Goal: Find contact information: Find contact information

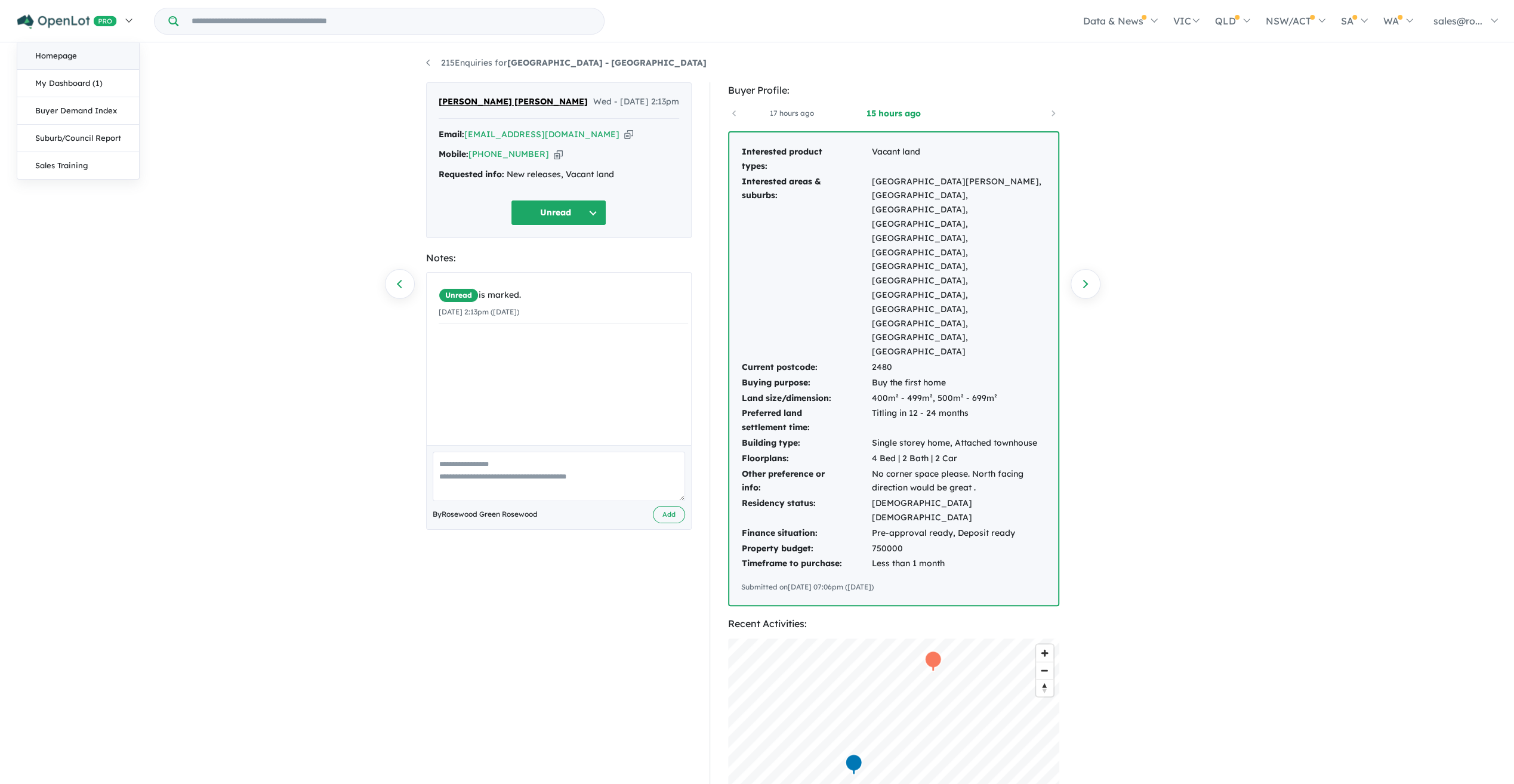
click at [81, 59] on link "Homepage" at bounding box center [78, 56] width 122 height 27
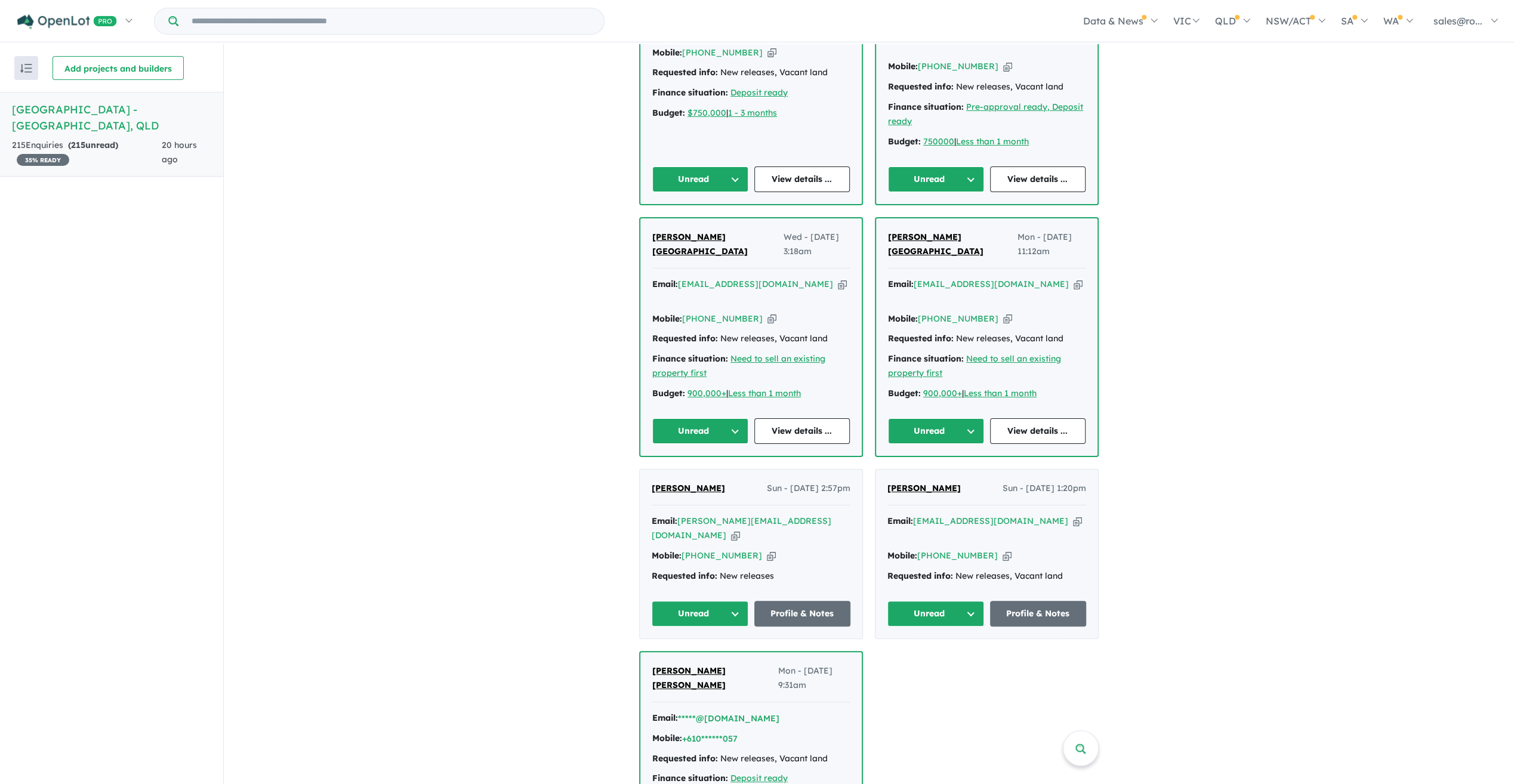
scroll to position [425, 0]
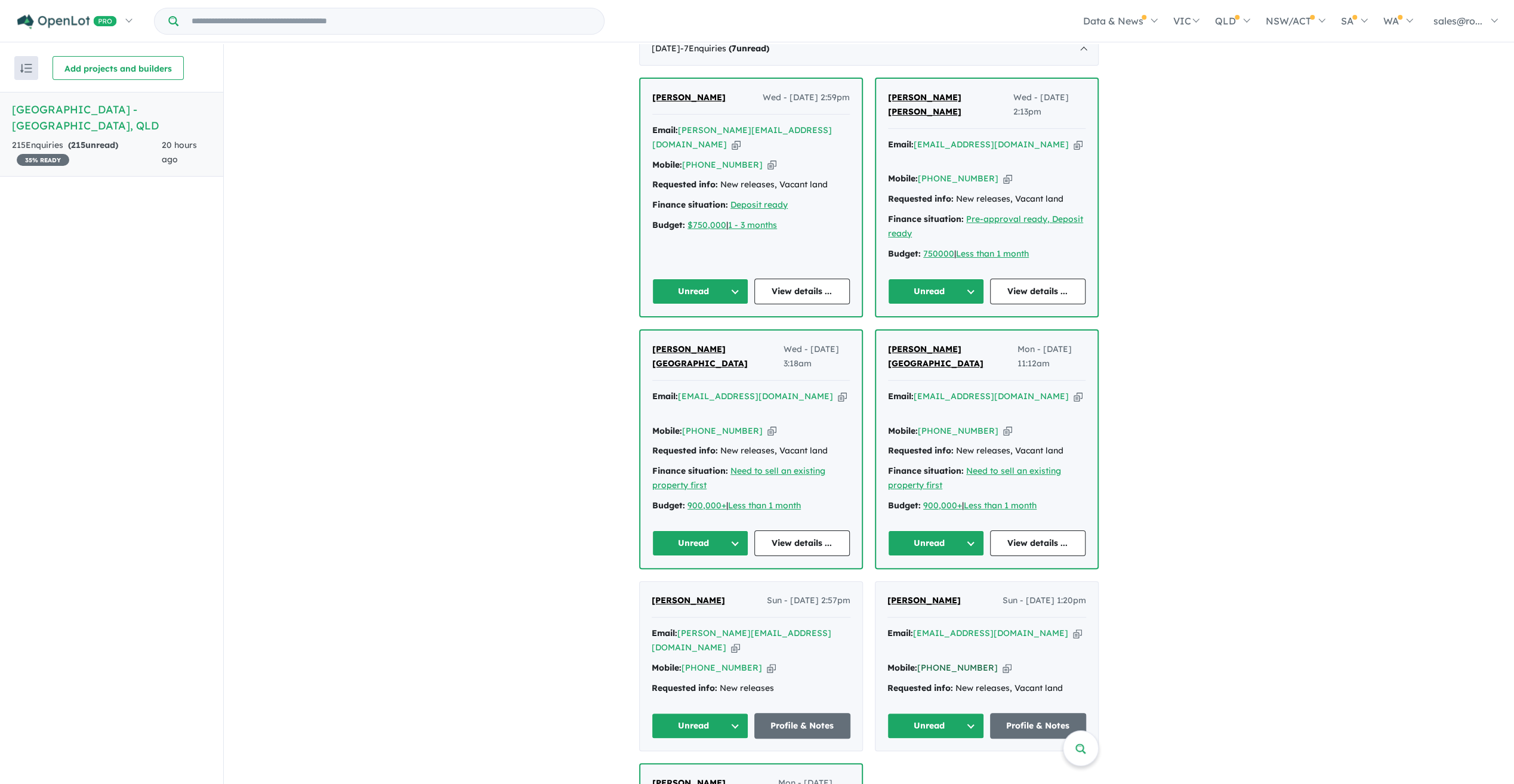
drag, startPoint x: 982, startPoint y: 590, endPoint x: 919, endPoint y: 588, distance: 63.0
click at [919, 661] on div "Mobile: [PHONE_NUMBER] Copied!" at bounding box center [986, 668] width 198 height 15
copy link "[PHONE_NUMBER]"
drag, startPoint x: 744, startPoint y: 590, endPoint x: 683, endPoint y: 586, distance: 61.1
click at [683, 661] on div "Mobile: [PHONE_NUMBER] Copied!" at bounding box center [751, 668] width 198 height 15
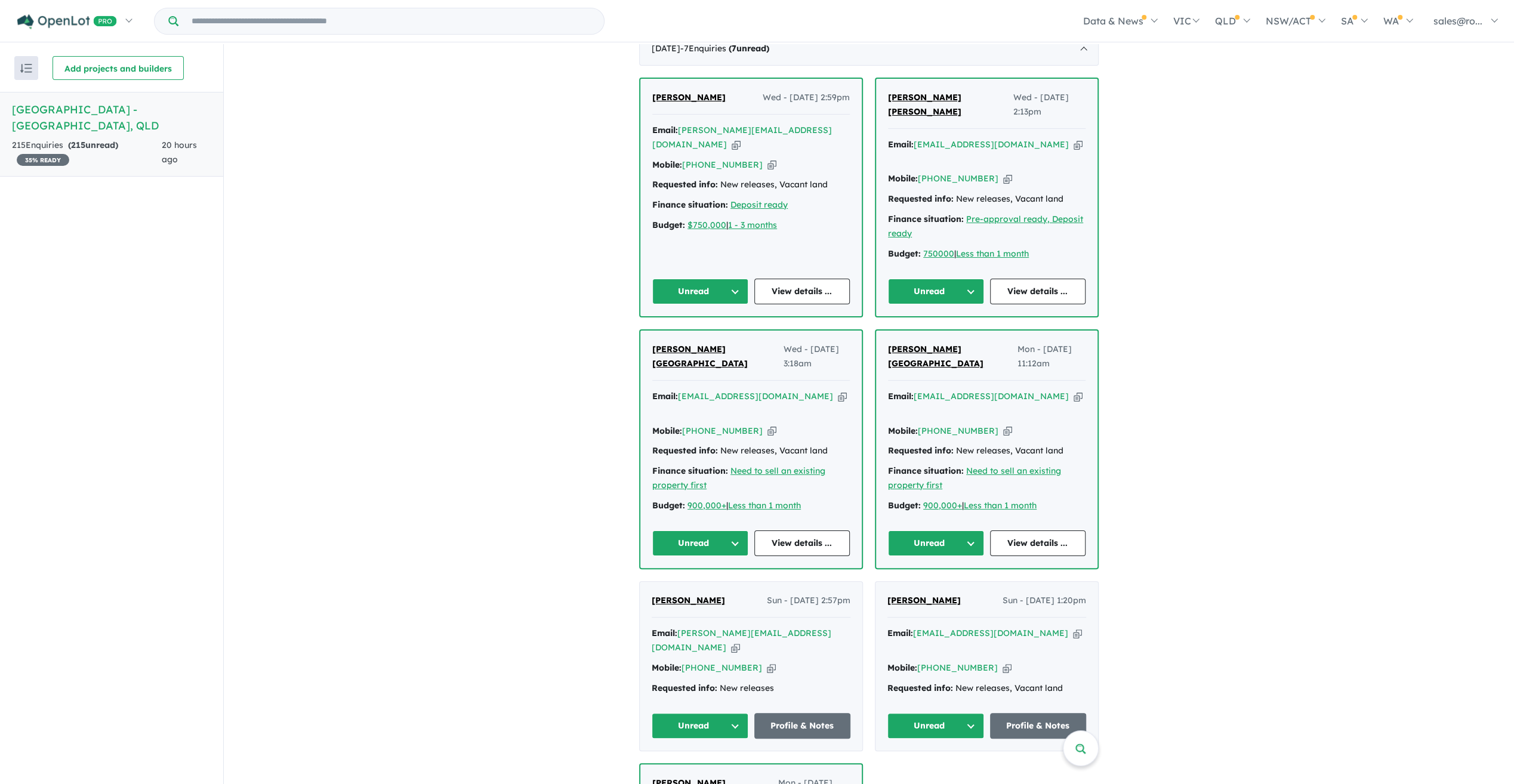
copy link "[PHONE_NUMBER]"
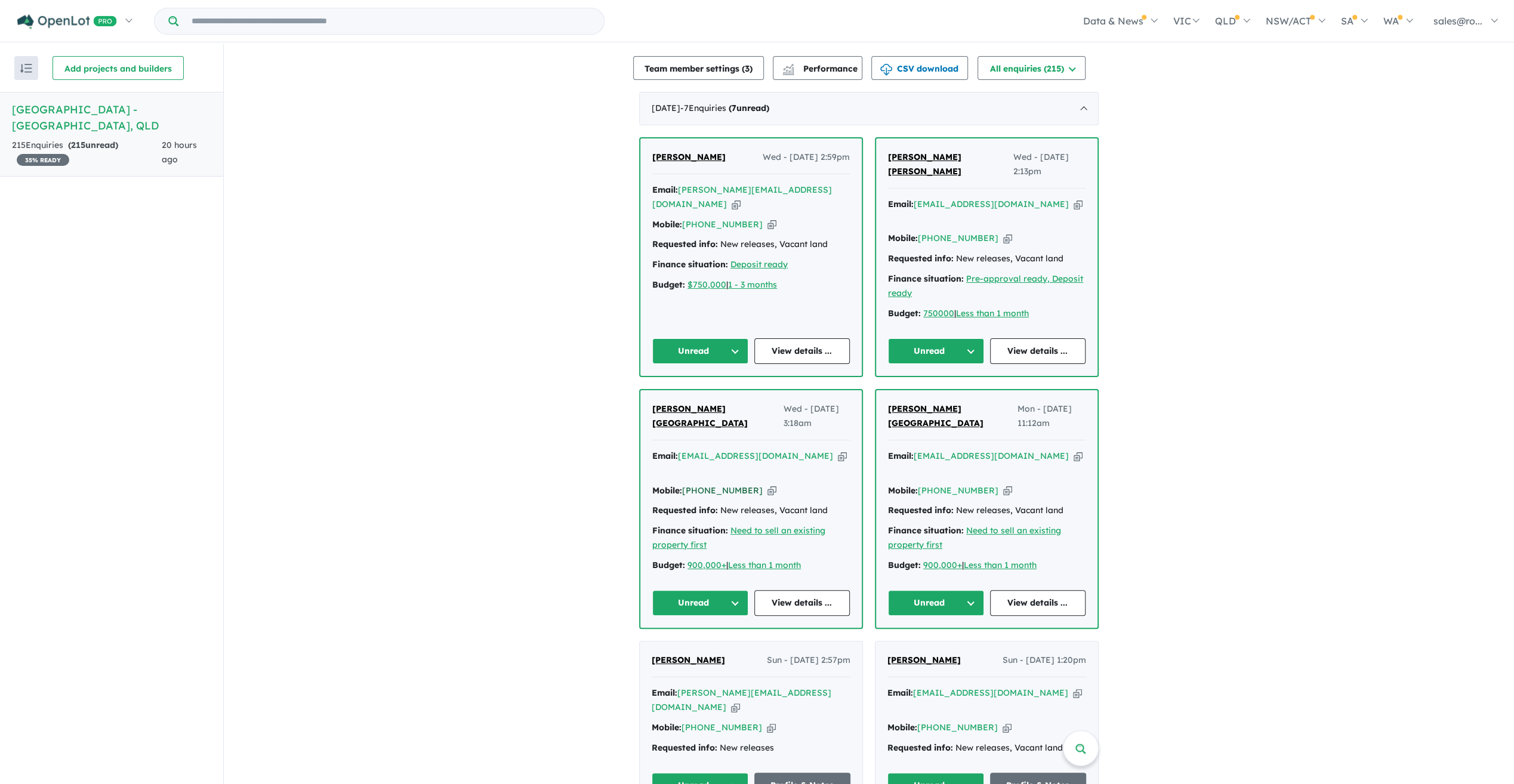
drag, startPoint x: 747, startPoint y: 430, endPoint x: 683, endPoint y: 429, distance: 64.0
click at [683, 483] on div "Mobile: [PHONE_NUMBER] Copied!" at bounding box center [751, 491] width 197 height 15
copy link "[PHONE_NUMBER]"
drag, startPoint x: 809, startPoint y: 394, endPoint x: 679, endPoint y: 392, distance: 130.0
click at [679, 449] on div "Email: [EMAIL_ADDRESS][DOMAIN_NAME] Copied!" at bounding box center [751, 462] width 197 height 28
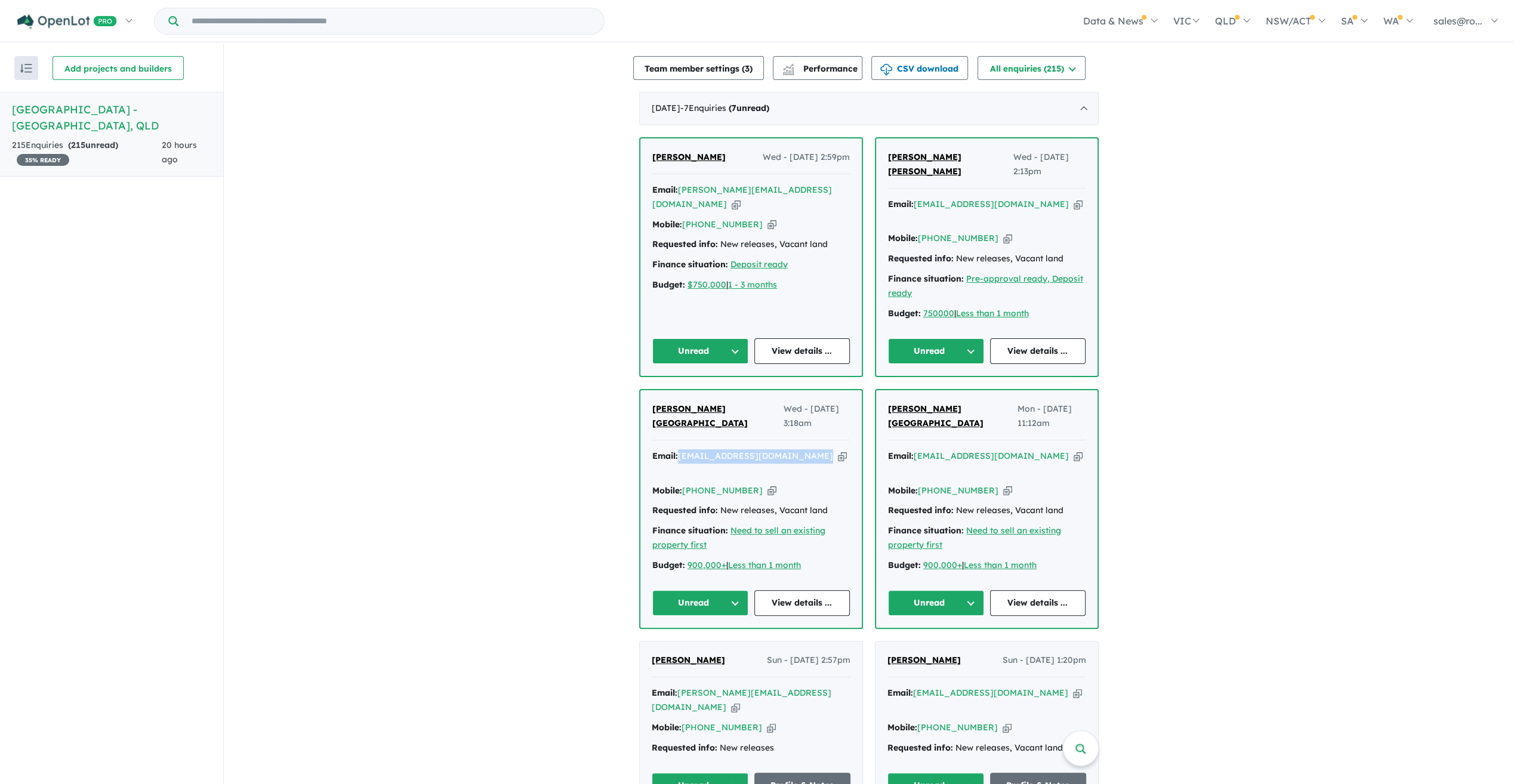
copy a%20Rosewood%20Green%20Estate%20-%20Rosewood"] "[EMAIL_ADDRESS][DOMAIN_NAME]"
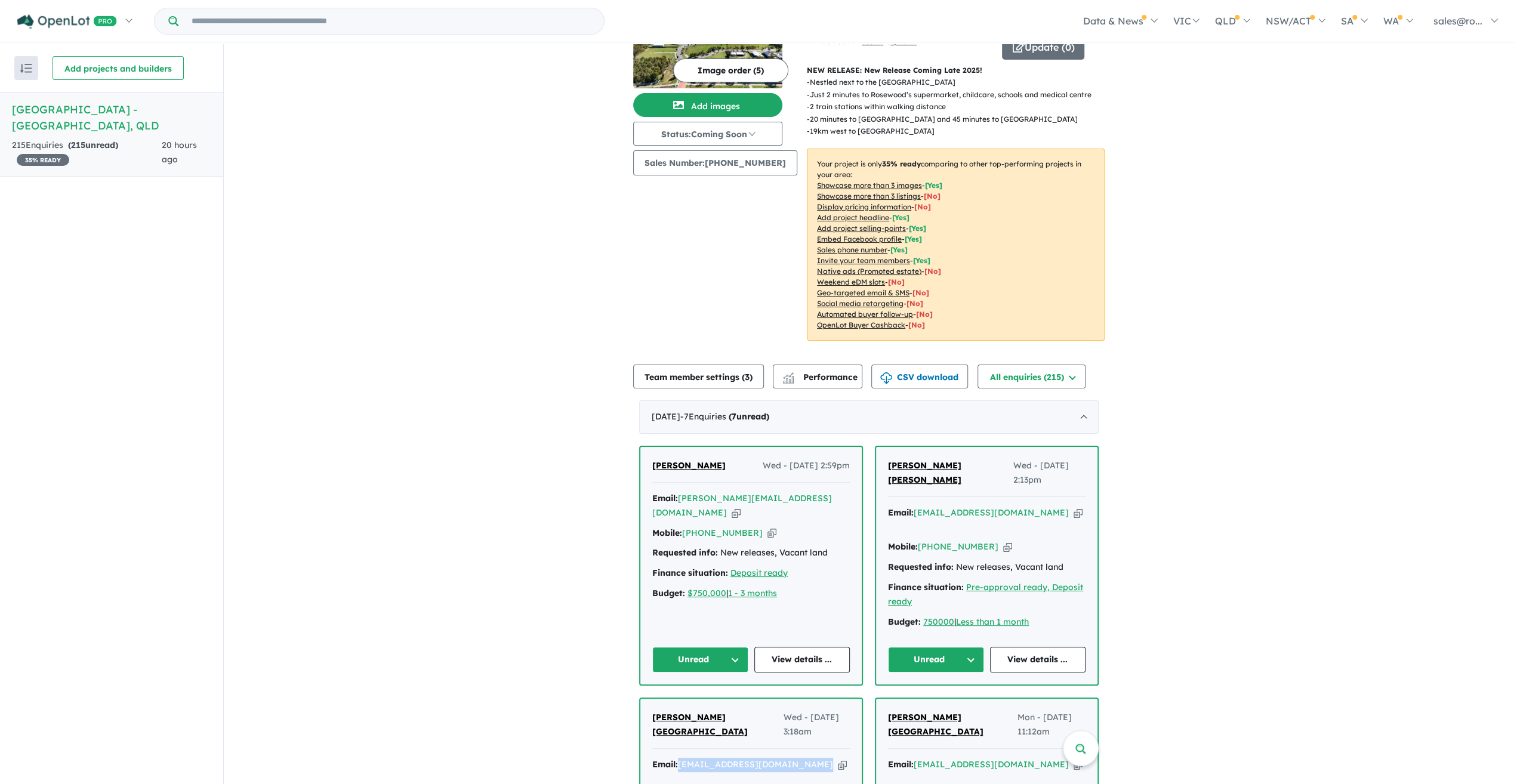
scroll to position [49, 0]
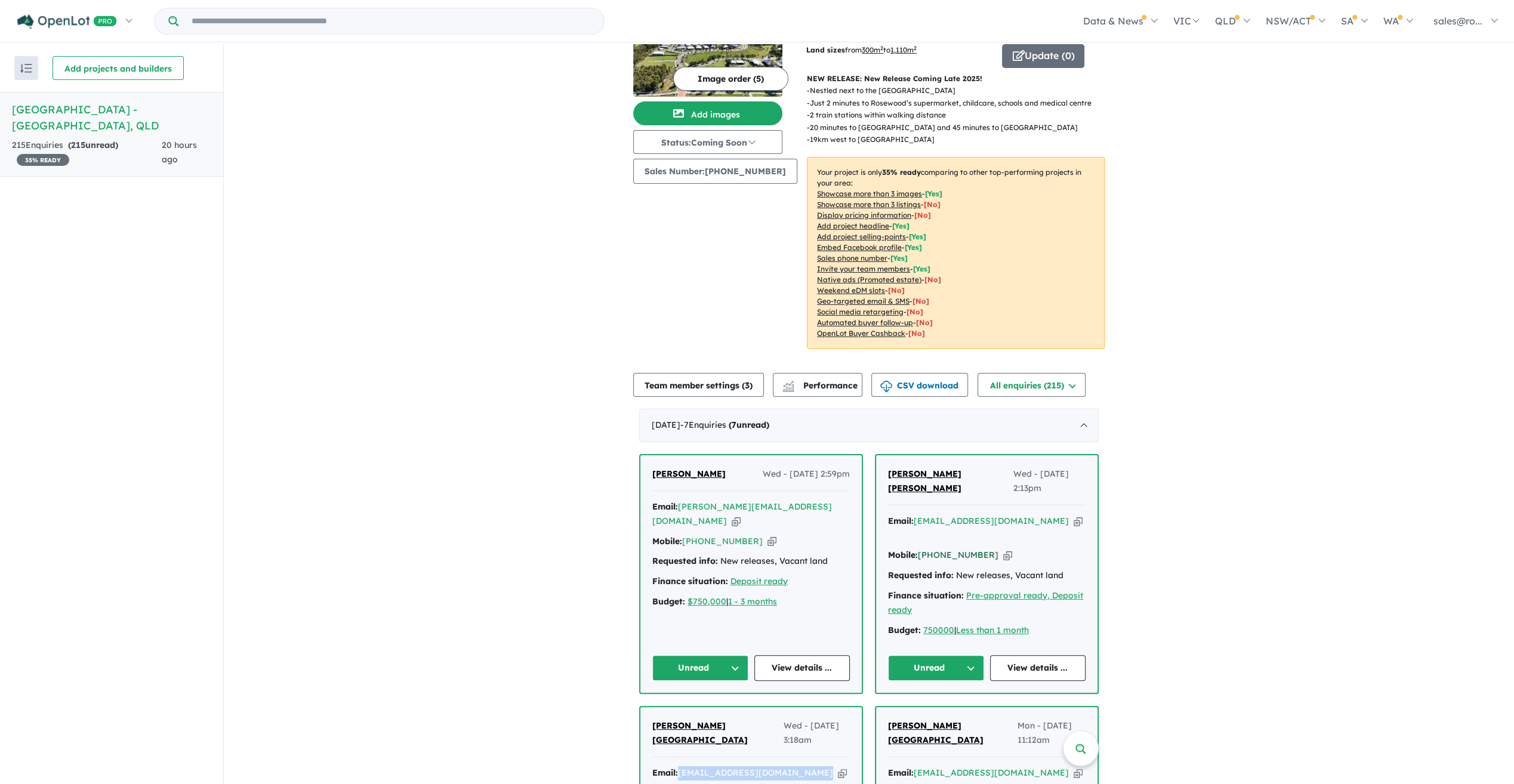
drag, startPoint x: 984, startPoint y: 508, endPoint x: 919, endPoint y: 508, distance: 65.0
click at [919, 548] on div "Mobile: [PHONE_NUMBER] Copied!" at bounding box center [986, 556] width 197 height 15
copy link "[PHONE_NUMBER]"
drag, startPoint x: 1019, startPoint y: 488, endPoint x: 914, endPoint y: 482, distance: 105.2
click at [914, 482] on div "[PERSON_NAME] [PERSON_NAME] Wed - [DATE] 2:13pm Email: [EMAIL_ADDRESS][DOMAIN_N…" at bounding box center [986, 574] width 221 height 238
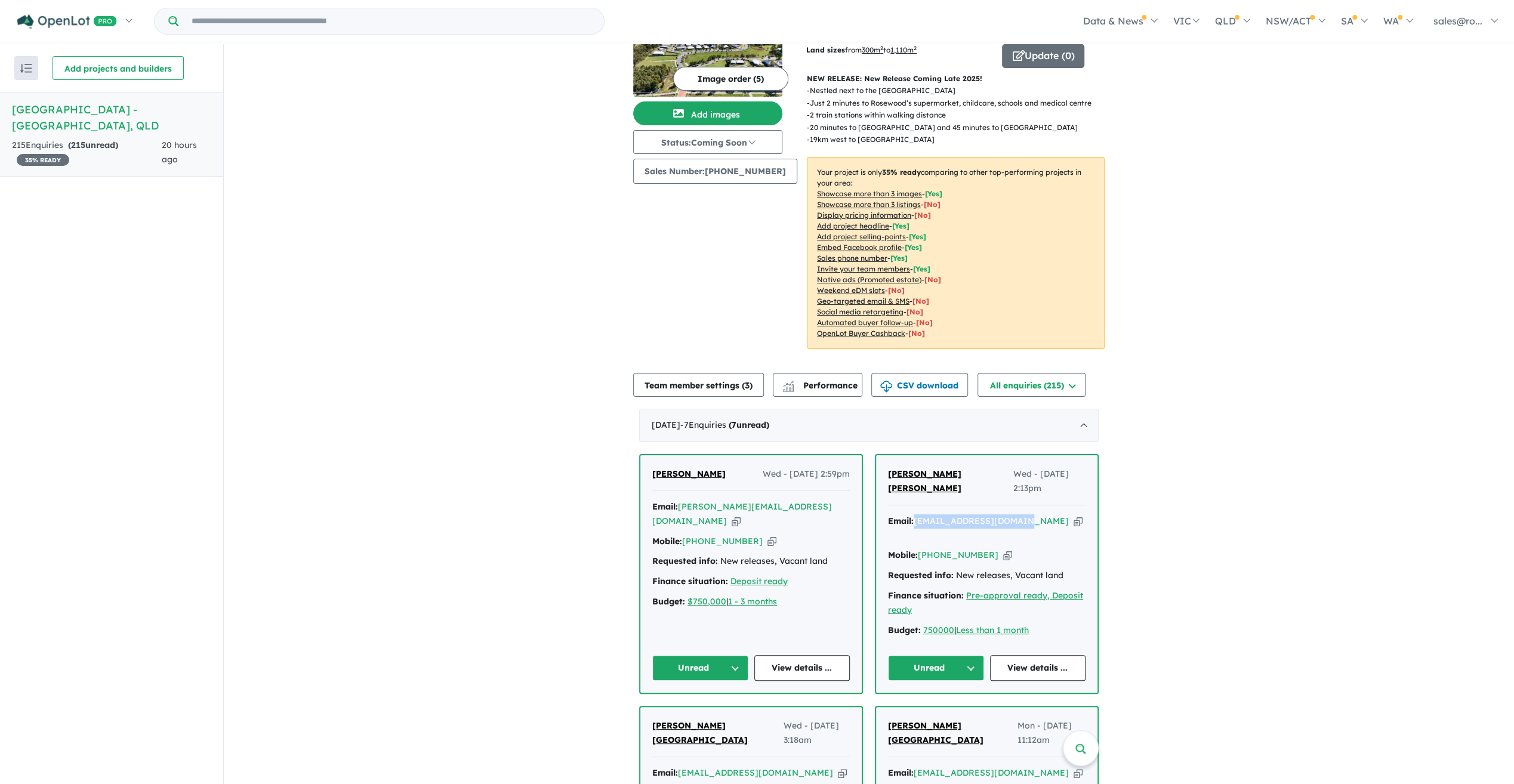
copy a%20Rosewood%20Green%20Estate%20-%20Rosewood"] "[EMAIL_ADDRESS][DOMAIN_NAME]"
drag, startPoint x: 746, startPoint y: 522, endPoint x: 684, endPoint y: 522, distance: 62.0
click at [684, 535] on div "Mobile: [PHONE_NUMBER] Copied!" at bounding box center [751, 542] width 197 height 15
copy link "[PHONE_NUMBER]"
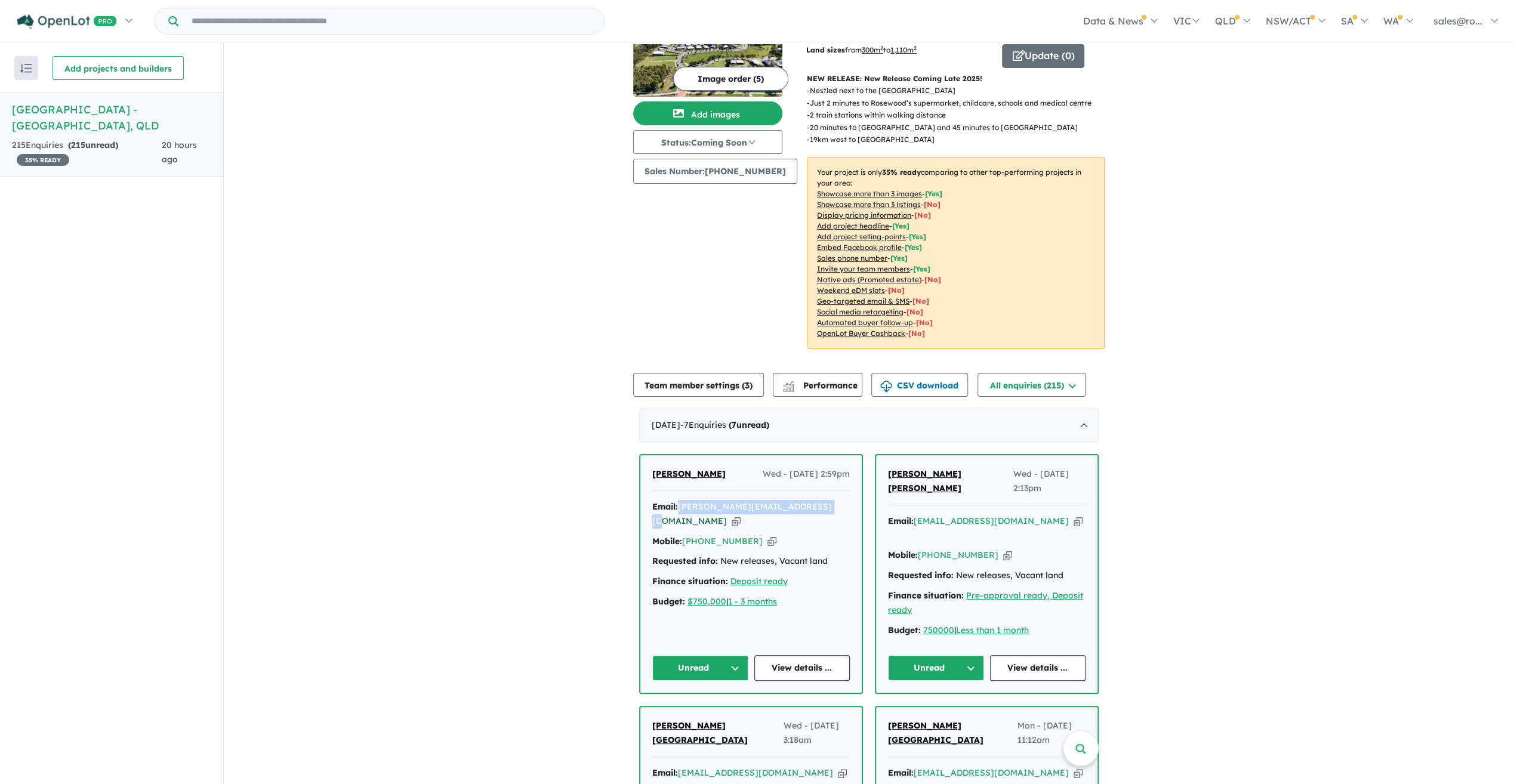
drag, startPoint x: 826, startPoint y: 487, endPoint x: 679, endPoint y: 491, distance: 147.1
click at [679, 500] on div "Email: [PERSON_NAME][EMAIL_ADDRESS][DOMAIN_NAME] Copied!" at bounding box center [751, 514] width 197 height 28
copy a%20Rosewood%20Green%20Estate%20-%20Rosewood"] "[PERSON_NAME][EMAIL_ADDRESS][DOMAIN_NAME]"
